Goal: Find specific page/section: Find specific page/section

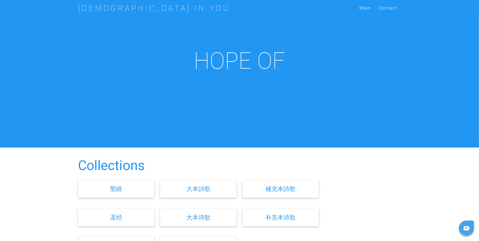
scroll to position [101, 0]
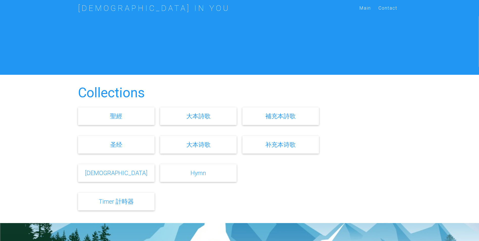
click at [203, 174] on link "Hymn" at bounding box center [198, 172] width 15 height 7
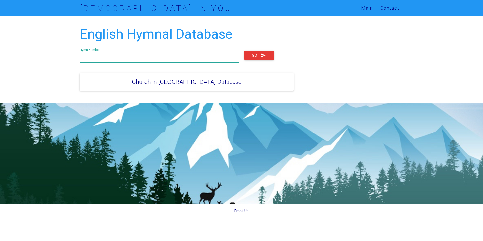
click at [140, 58] on input "text" at bounding box center [159, 57] width 159 height 12
type input "1097"
click at [248, 56] on button "Go" at bounding box center [259, 55] width 30 height 9
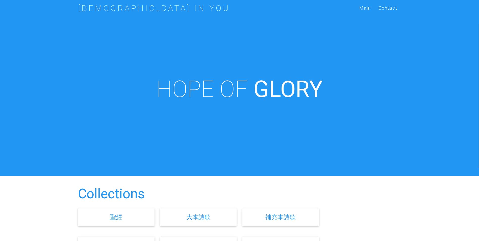
scroll to position [101, 0]
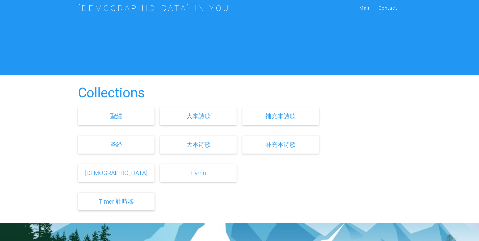
click at [115, 172] on link "Bible" at bounding box center [116, 172] width 62 height 7
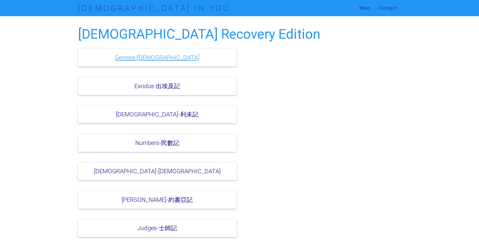
click at [151, 59] on link "Genesis-[DEMOGRAPHIC_DATA]" at bounding box center [157, 57] width 85 height 7
